Goal: Task Accomplishment & Management: Manage account settings

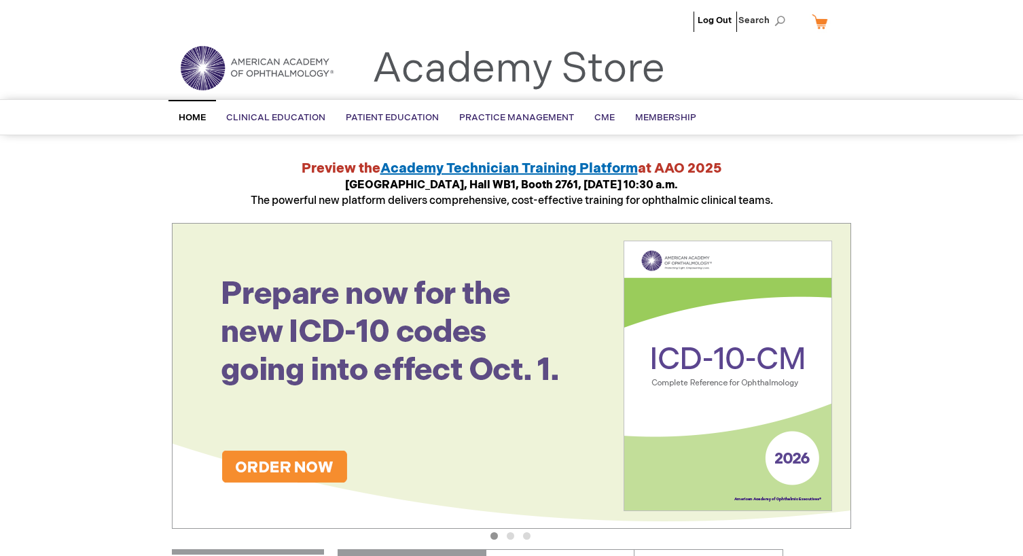
type input "wevans"
click at [44, 75] on header "Log Out Search My Cart CLOSE RECENTLY ADDED ITEM(S) Close There are no items in…" at bounding box center [511, 49] width 1023 height 99
